Goal: Task Accomplishment & Management: Complete application form

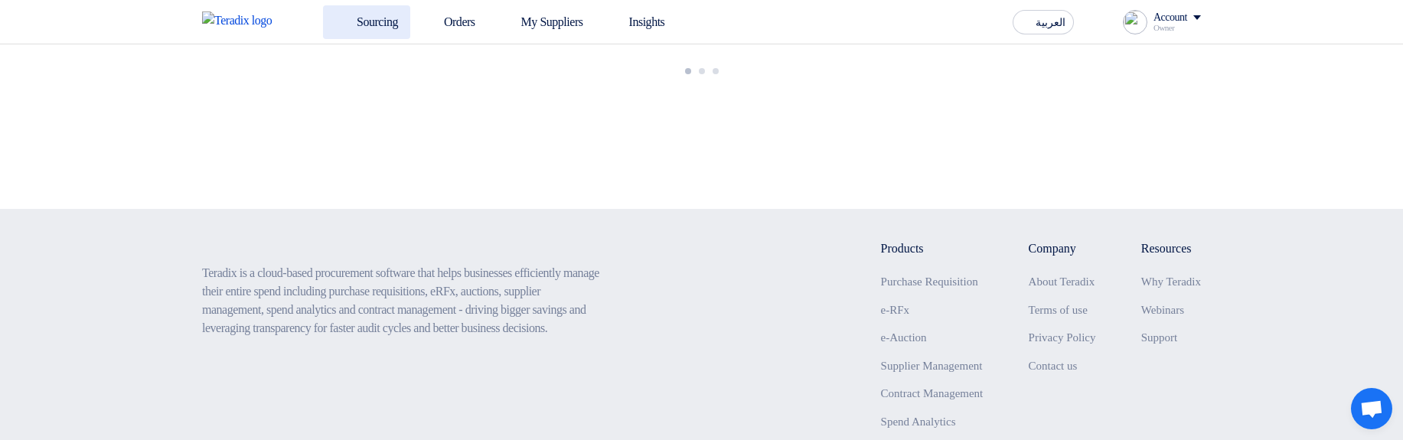
click at [361, 15] on link "Sourcing" at bounding box center [366, 22] width 87 height 34
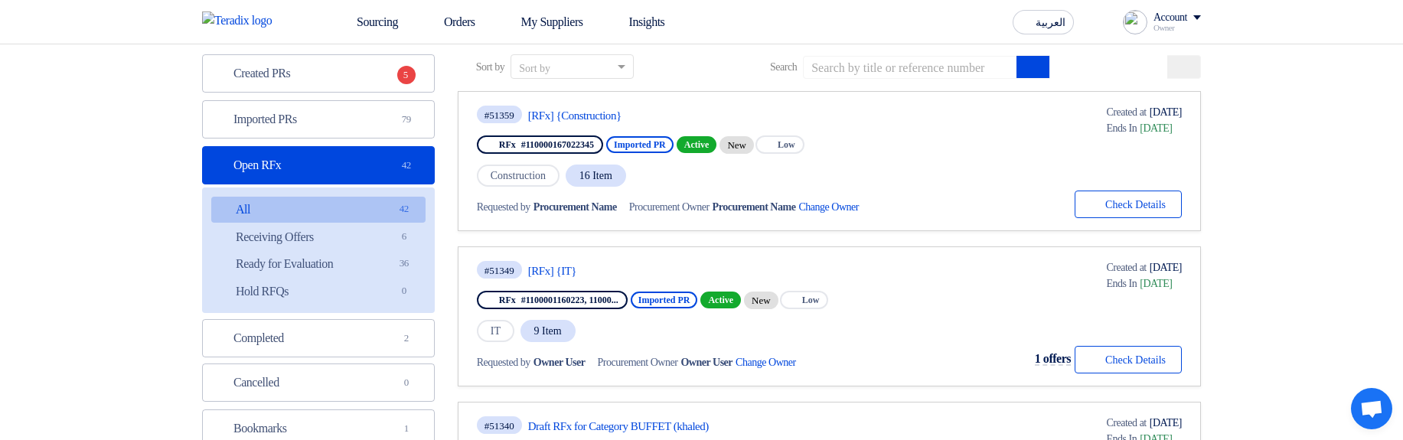
scroll to position [276, 0]
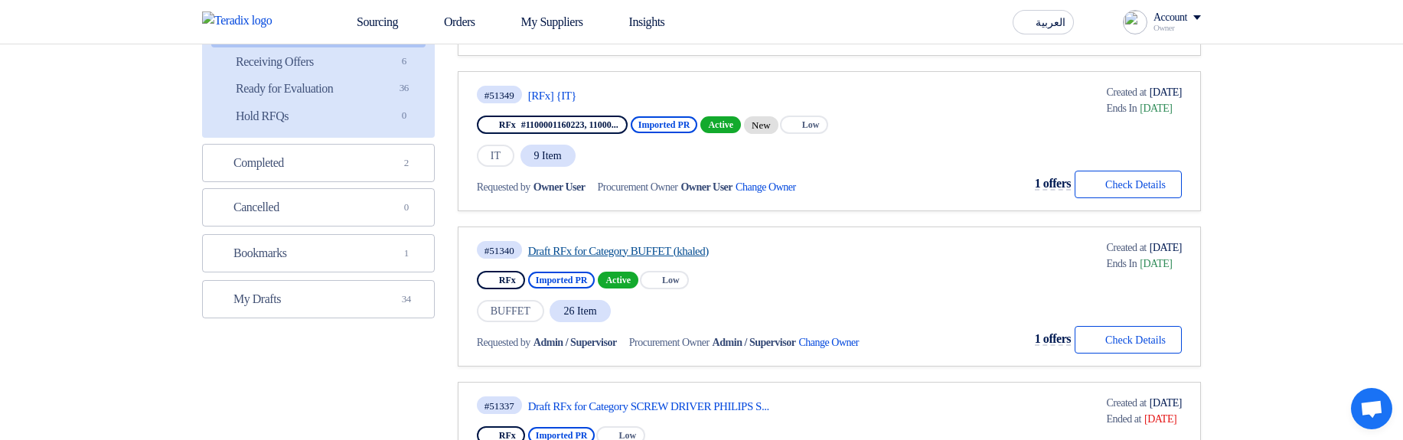
click at [618, 253] on link "Draft RFx for Category BUFFET (khaled)" at bounding box center [671, 251] width 287 height 14
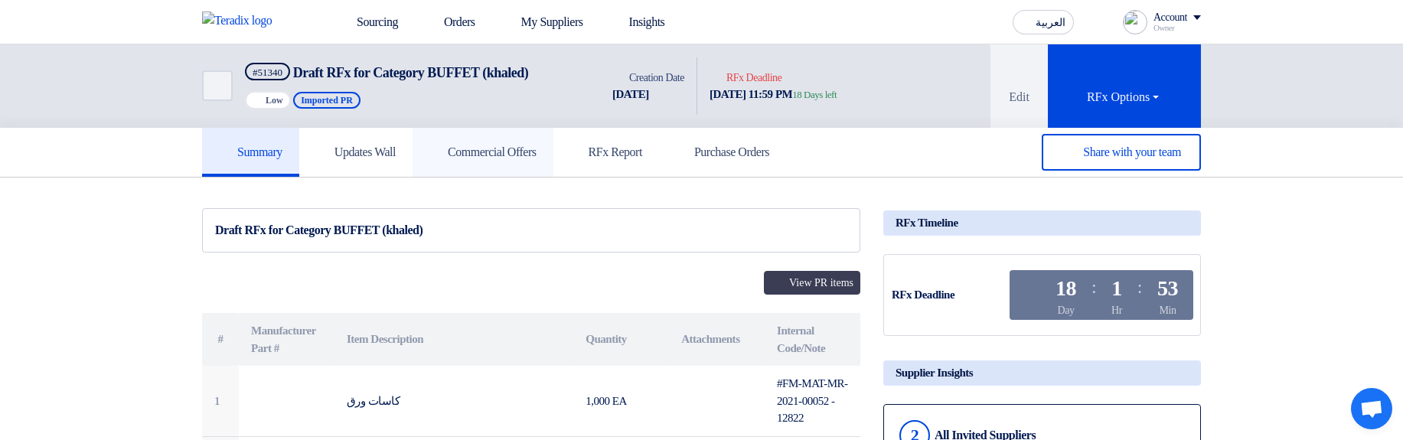
click at [505, 148] on h5 "Commercial Offers" at bounding box center [482, 152] width 107 height 15
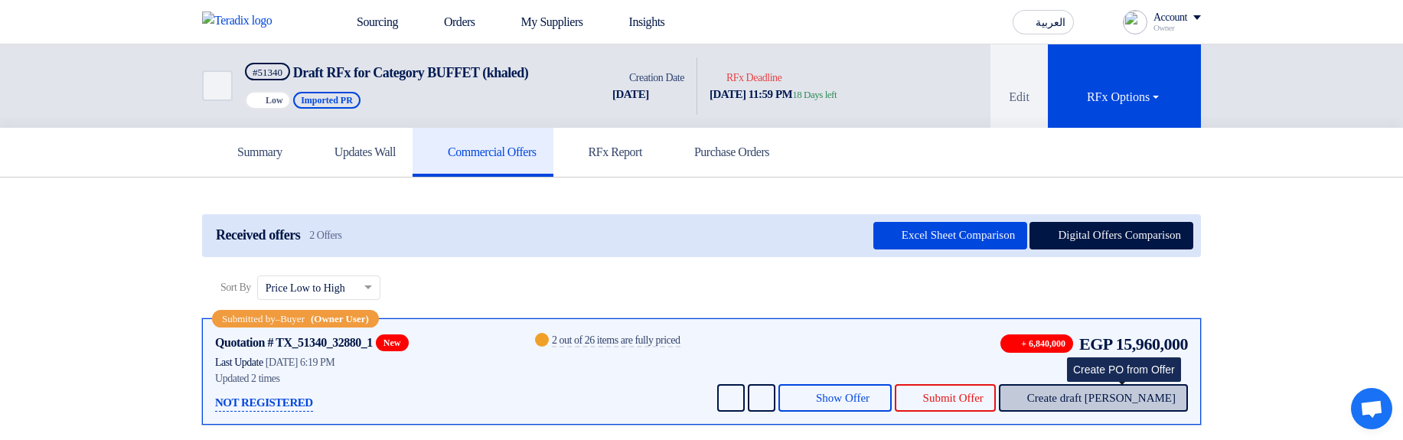
click at [1139, 393] on span "Create draft [PERSON_NAME]" at bounding box center [1101, 398] width 148 height 11
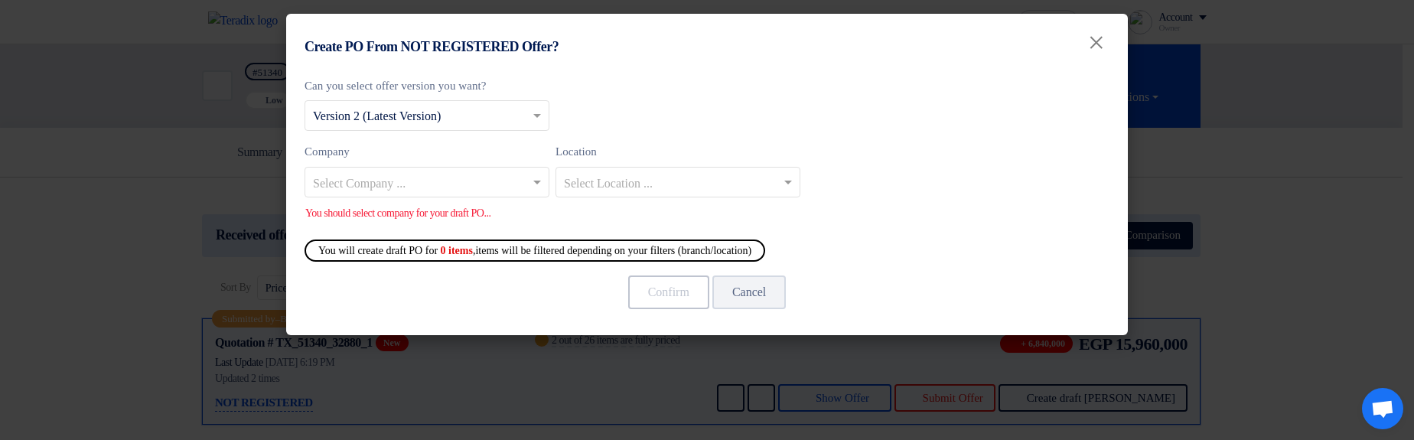
click at [403, 173] on input "text" at bounding box center [419, 183] width 213 height 25
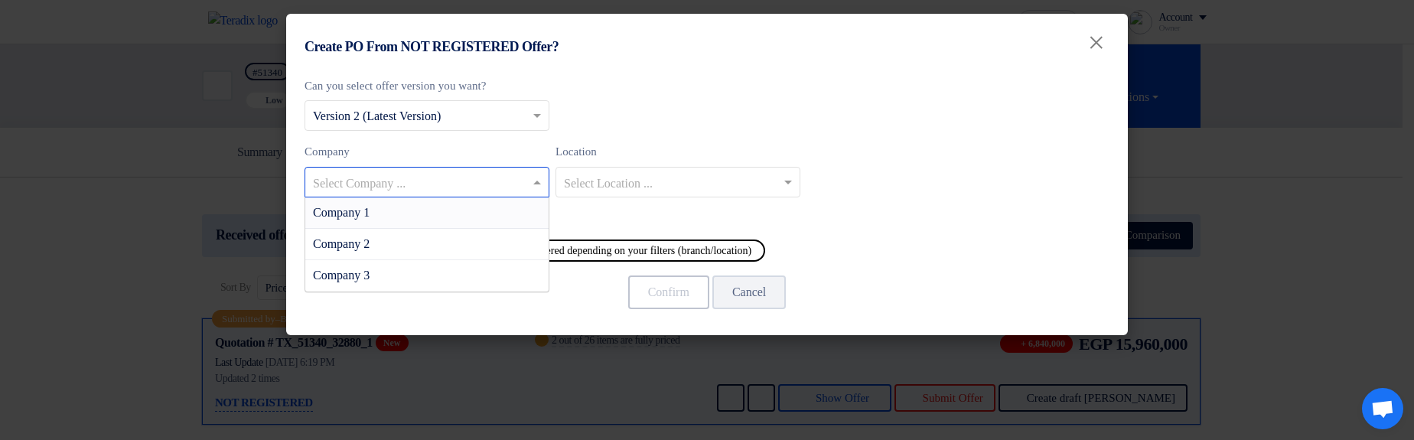
click at [438, 210] on div "Company 1" at bounding box center [426, 212] width 243 height 31
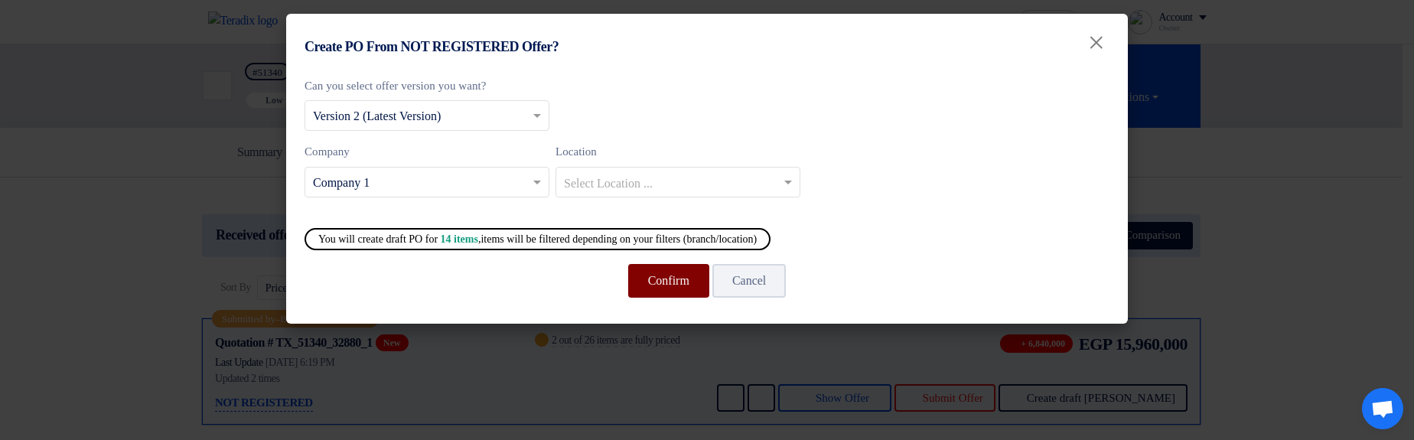
click at [646, 279] on button "Confirm" at bounding box center [668, 281] width 81 height 34
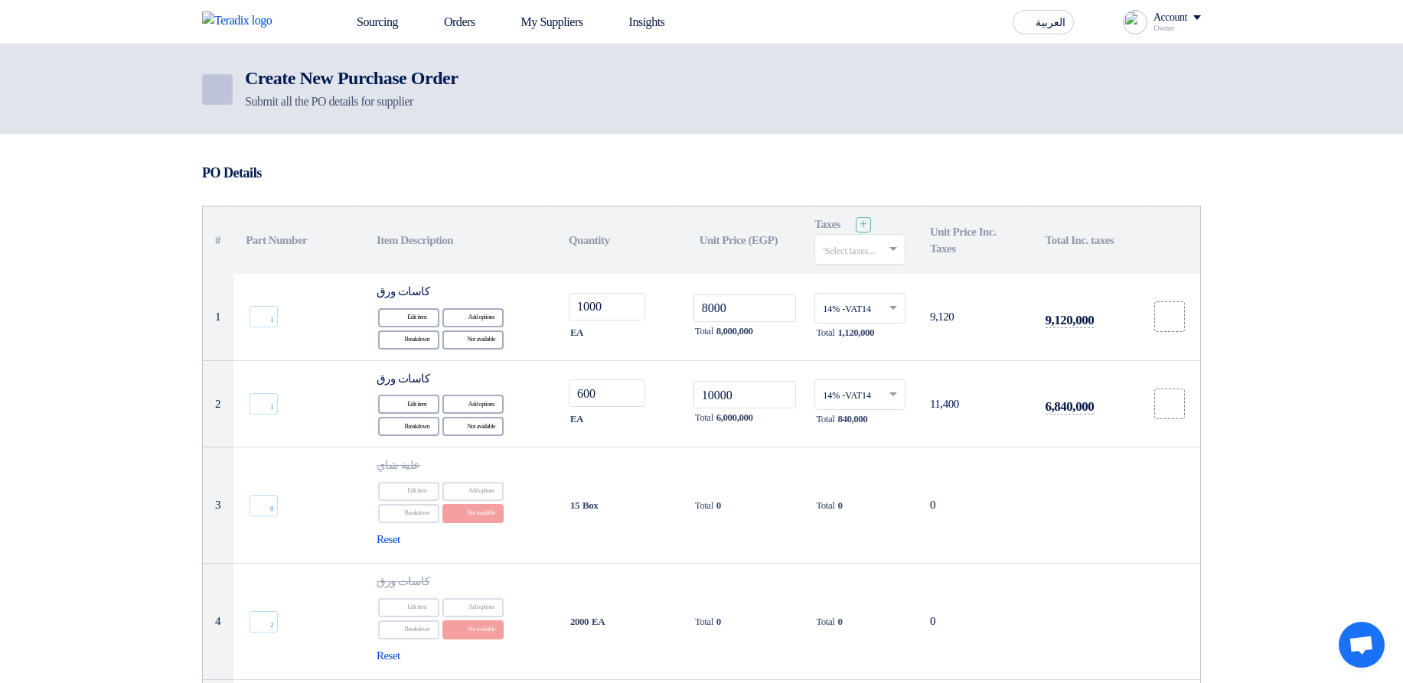
click at [219, 93] on icon "Back" at bounding box center [216, 89] width 18 height 18
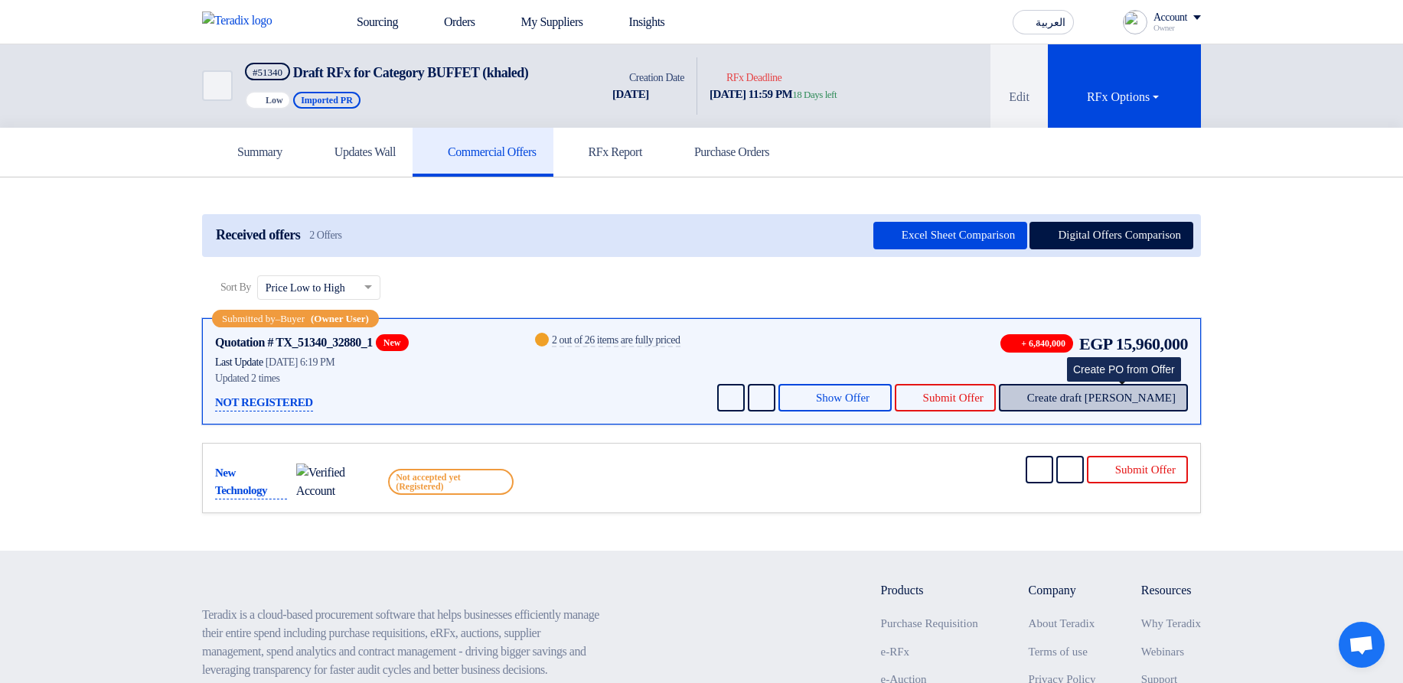
click at [1120, 396] on span "Create draft [PERSON_NAME]" at bounding box center [1101, 398] width 148 height 11
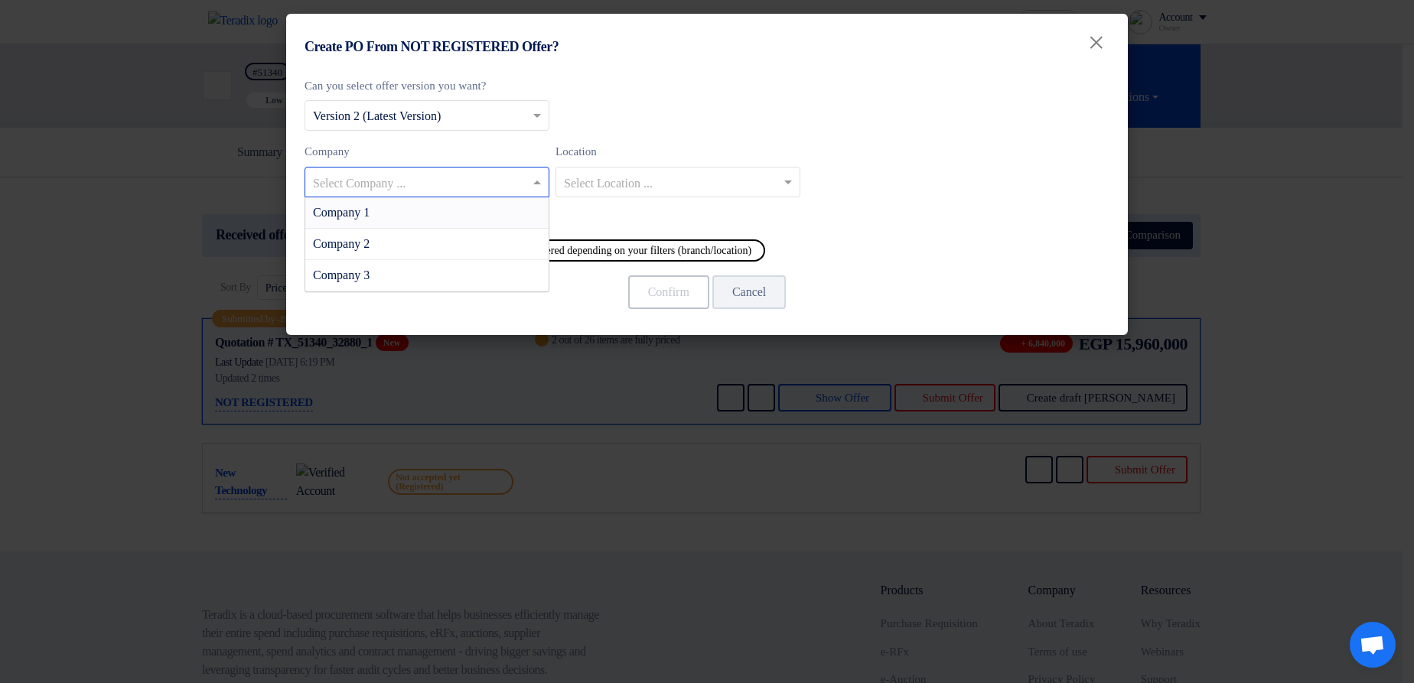
click at [450, 186] on input "text" at bounding box center [419, 183] width 213 height 25
click at [471, 213] on div "Company 1" at bounding box center [426, 212] width 243 height 31
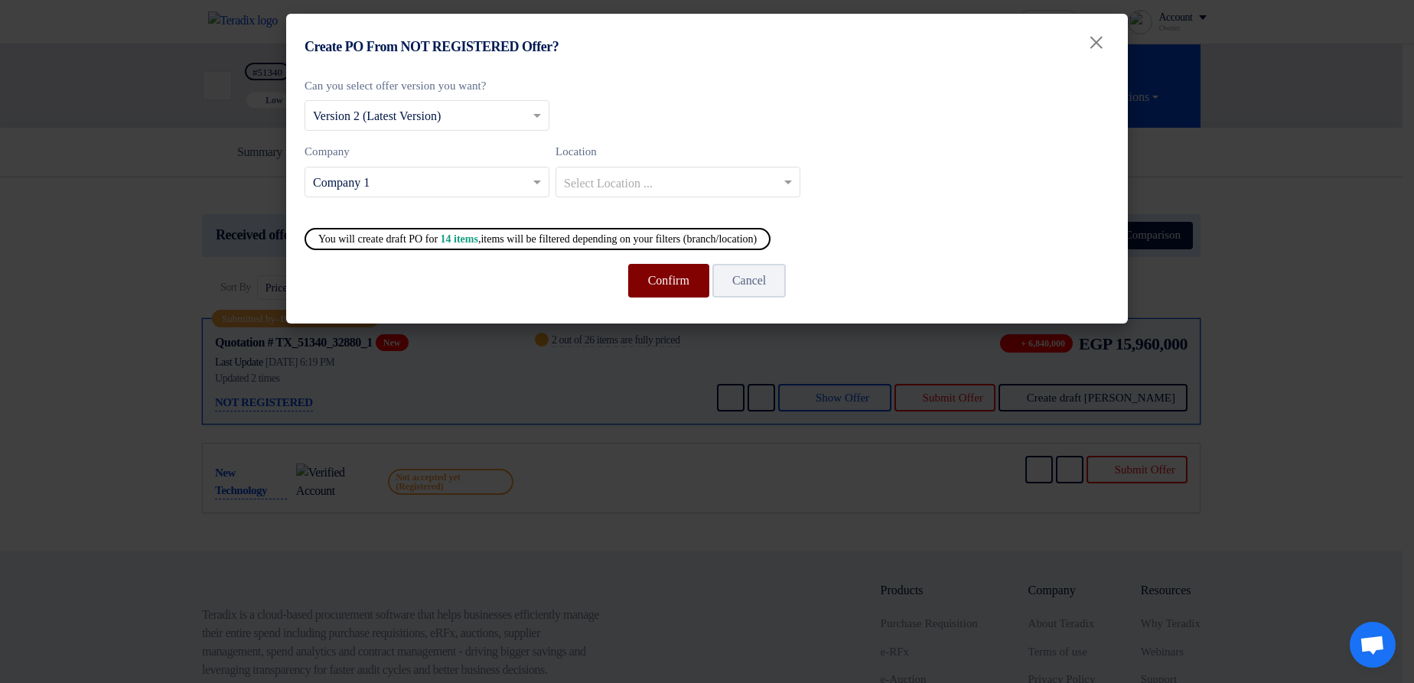
click at [678, 292] on button "Confirm" at bounding box center [668, 281] width 81 height 34
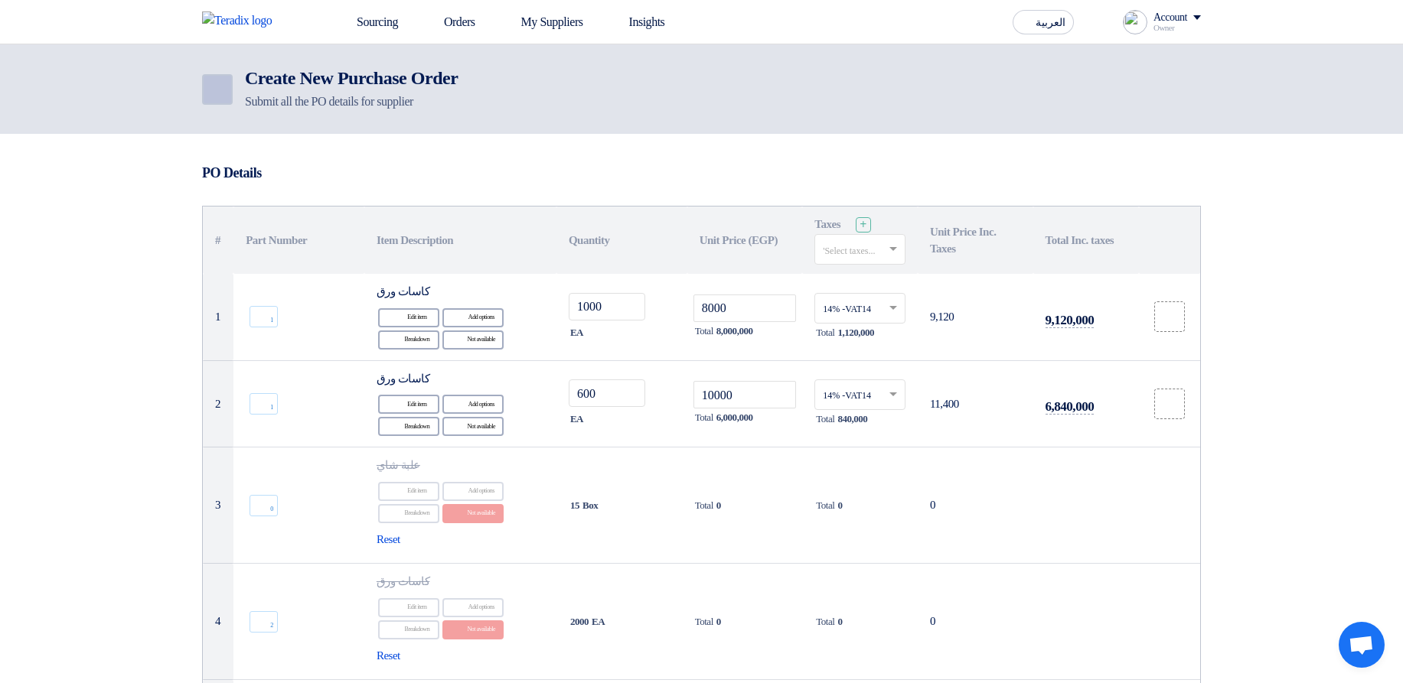
click at [226, 83] on link "Back" at bounding box center [217, 89] width 31 height 31
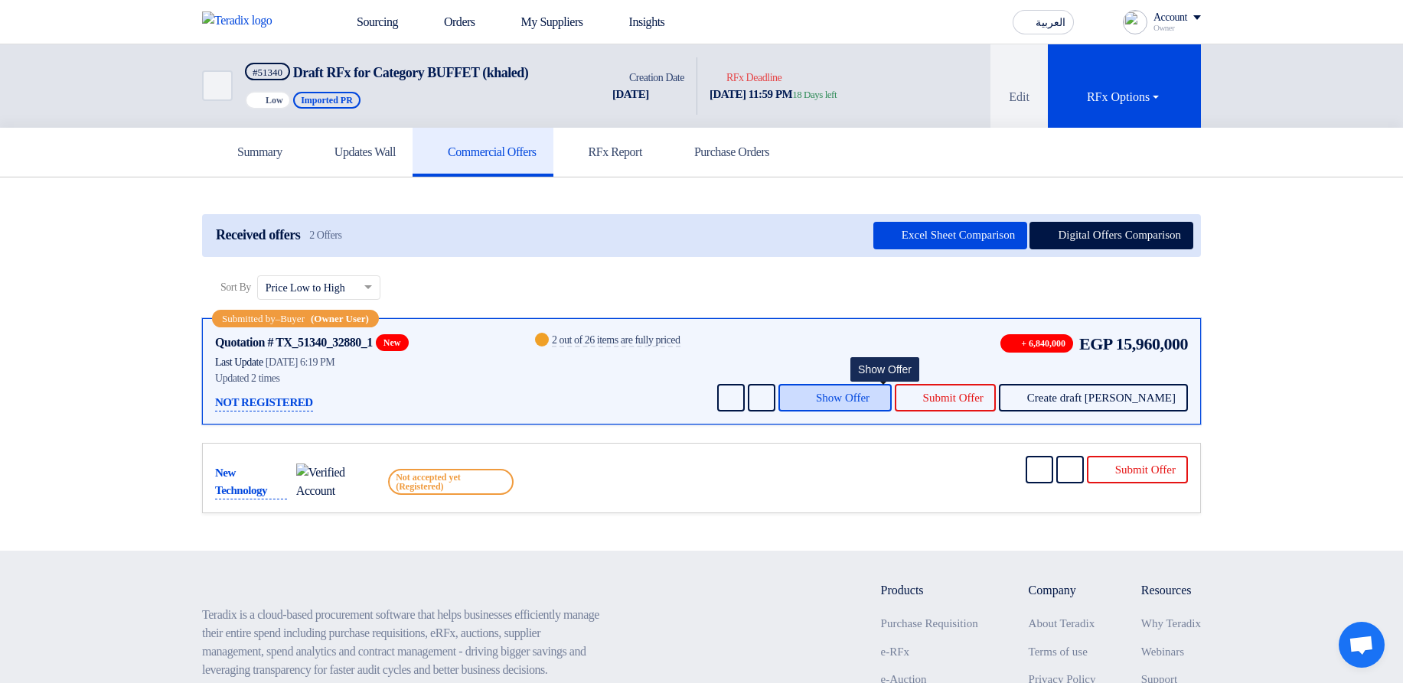
click at [869, 393] on span "Show Offer" at bounding box center [843, 398] width 54 height 11
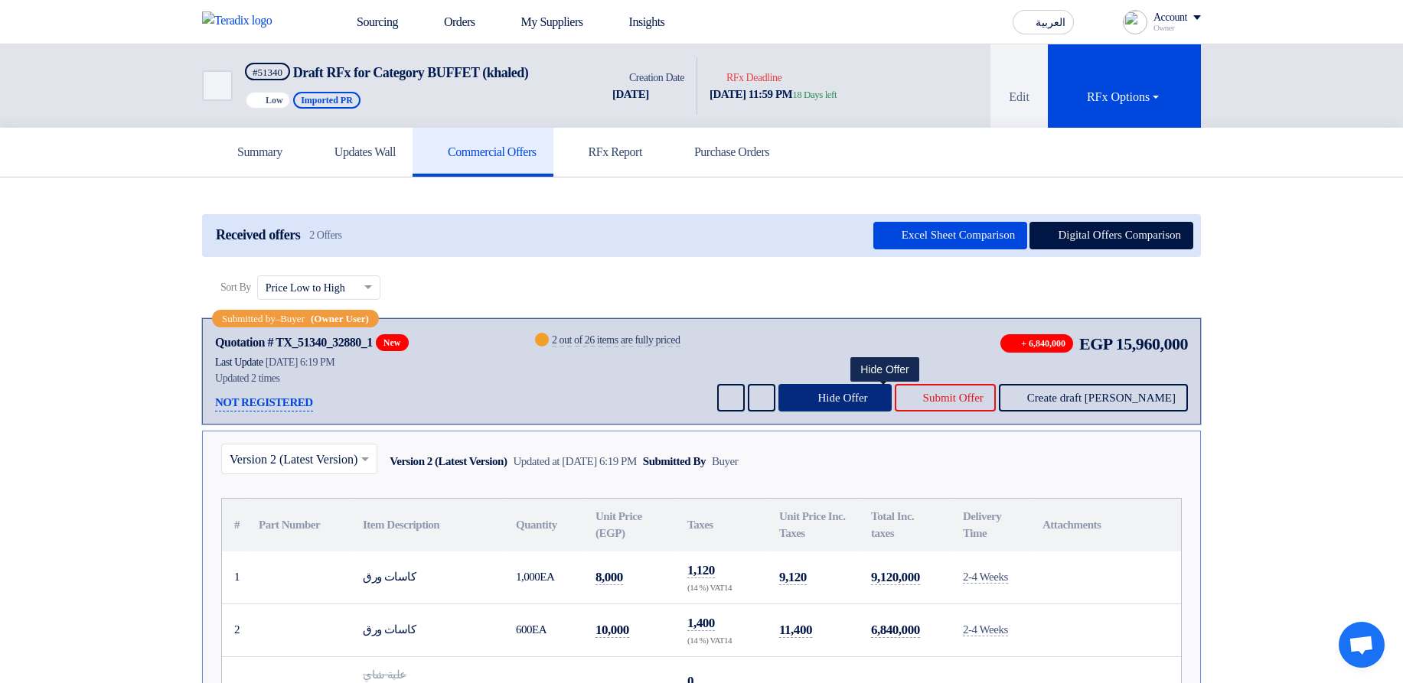
click at [867, 400] on span "Hide Offer" at bounding box center [842, 398] width 50 height 11
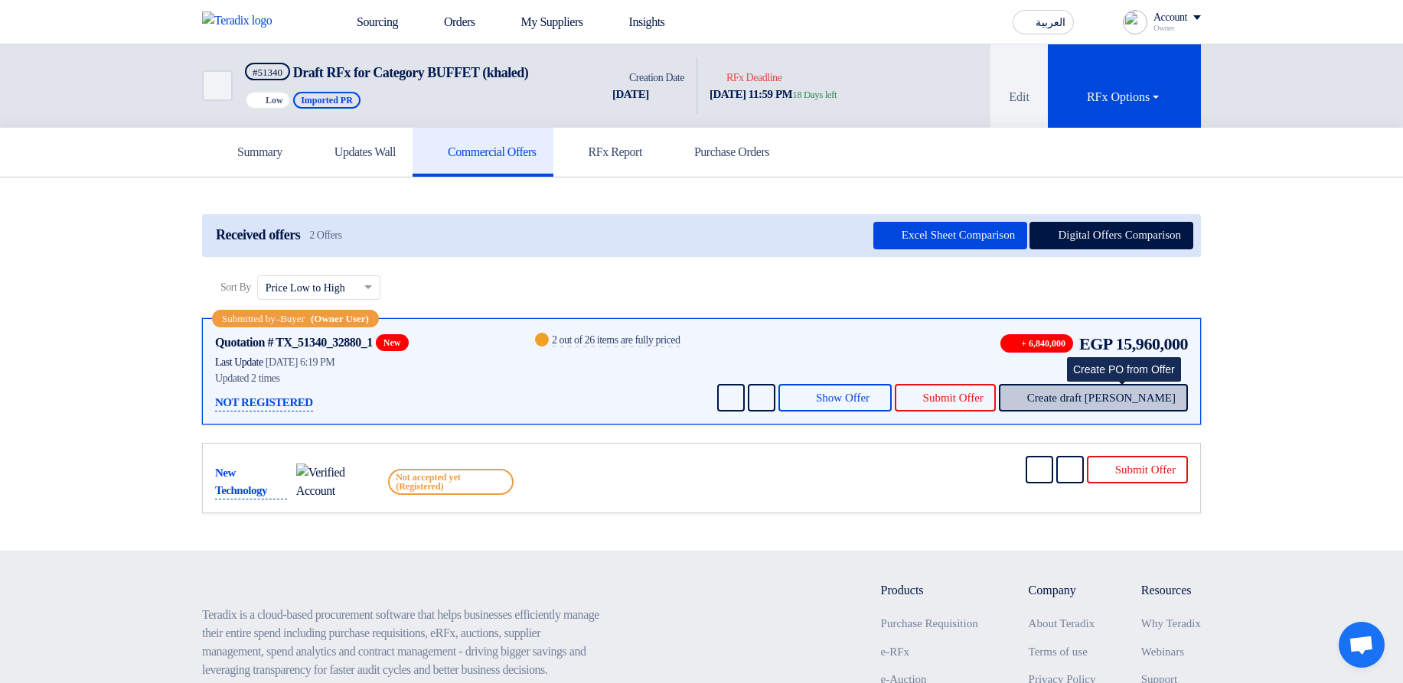
click at [1120, 399] on span "Create draft [PERSON_NAME]" at bounding box center [1101, 398] width 148 height 11
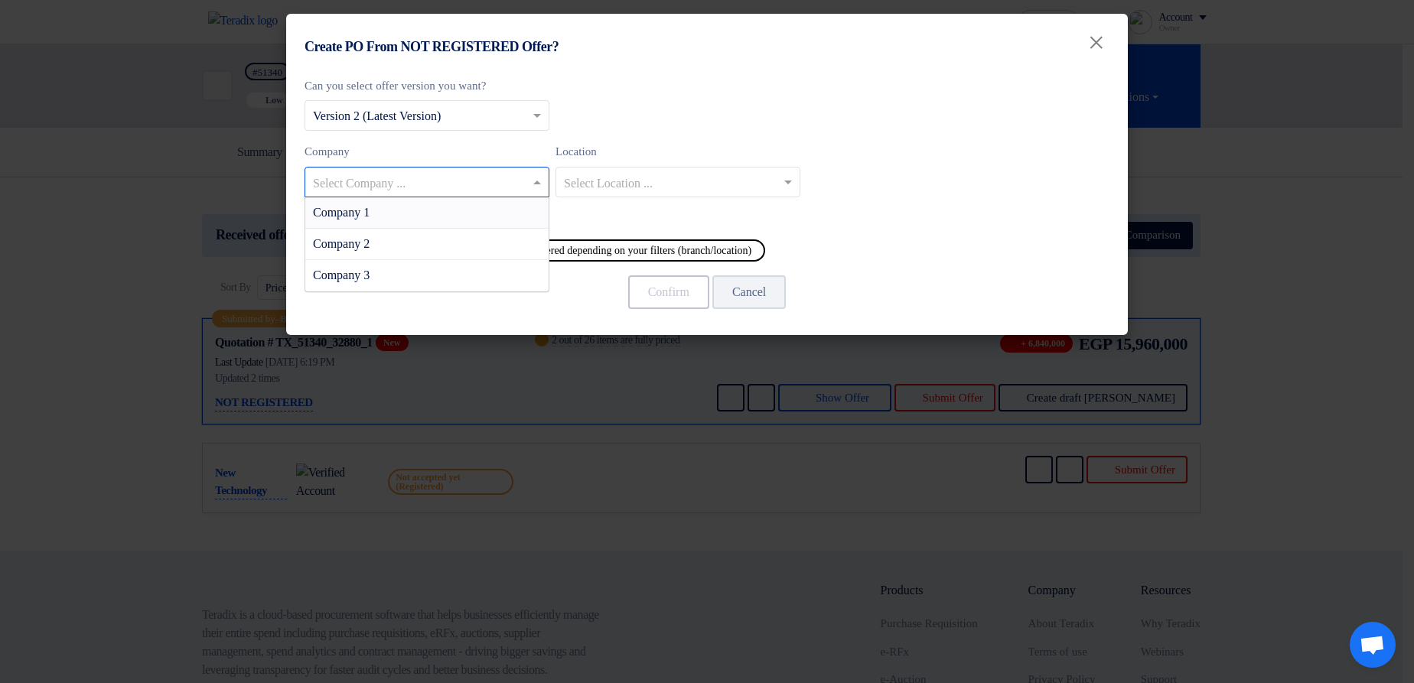
click at [479, 175] on input "text" at bounding box center [419, 183] width 213 height 25
click at [478, 234] on div "Company 2" at bounding box center [426, 244] width 243 height 31
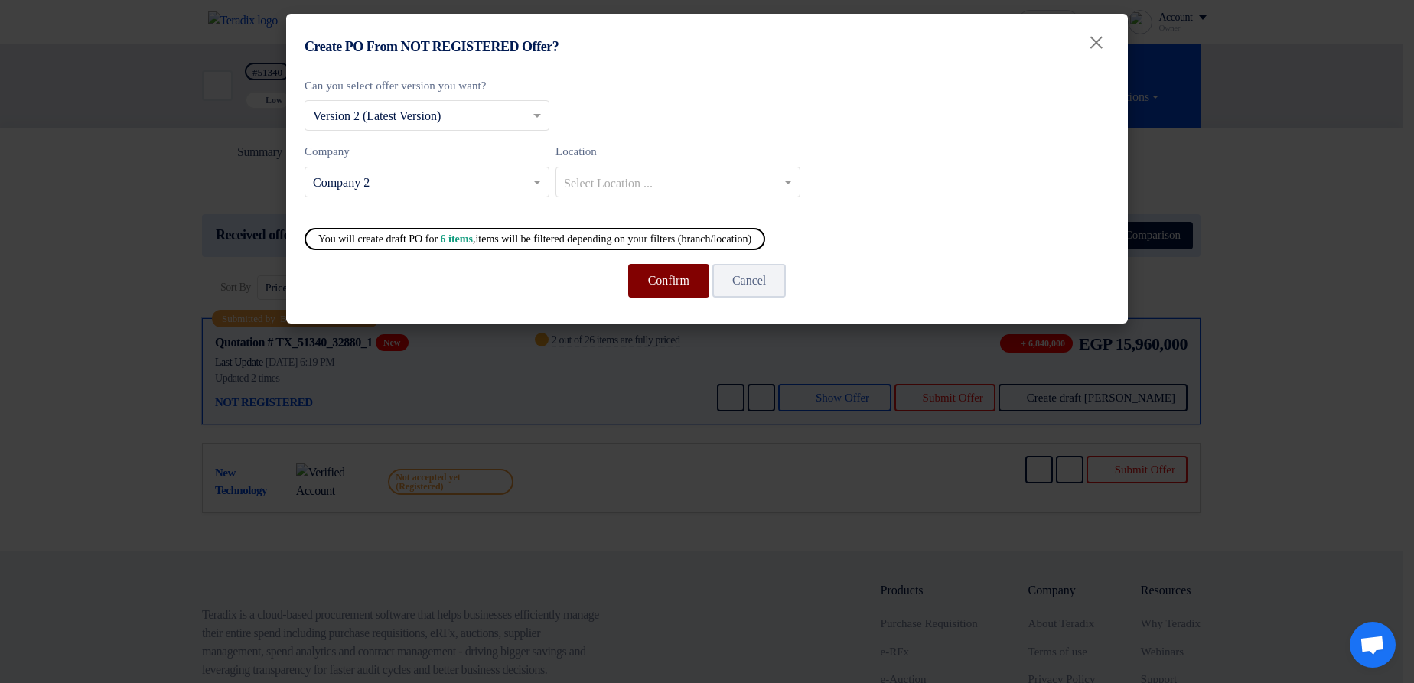
click at [653, 295] on button "Confirm" at bounding box center [668, 281] width 81 height 34
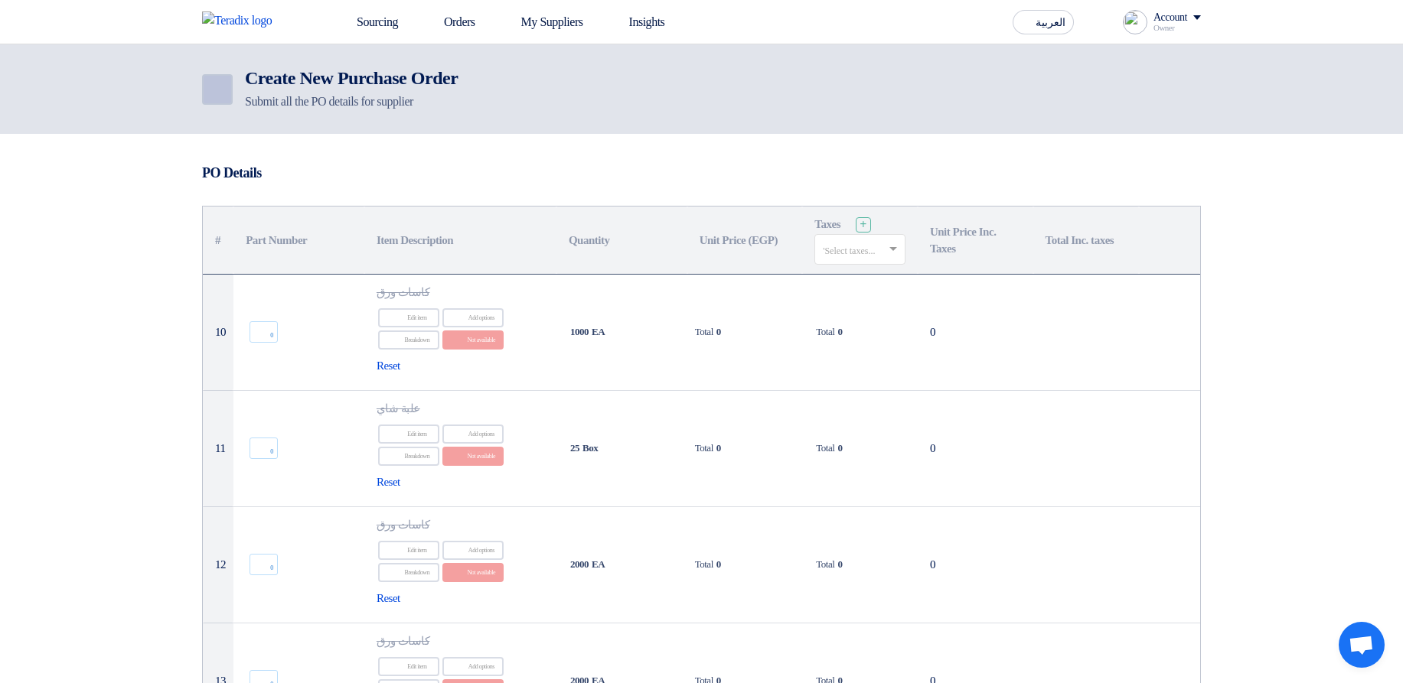
click at [224, 90] on icon "Back" at bounding box center [216, 89] width 18 height 18
